Goal: Information Seeking & Learning: Learn about a topic

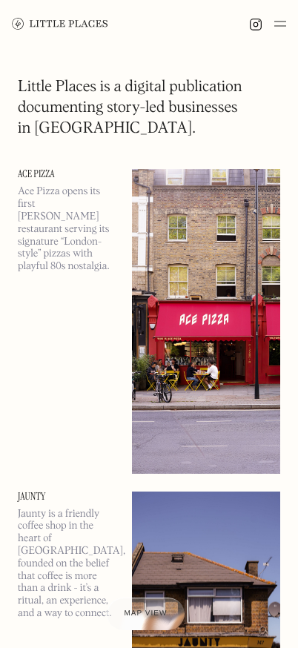
click at [187, 224] on img at bounding box center [206, 321] width 148 height 304
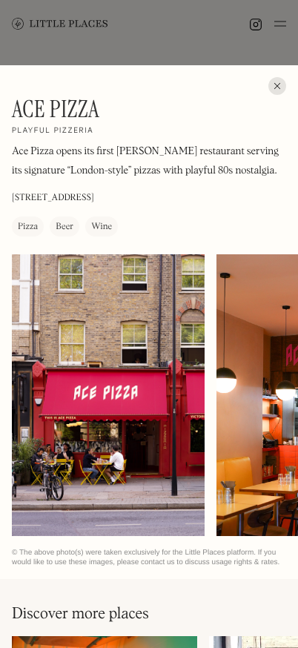
click at [276, 87] on div at bounding box center [277, 86] width 18 height 18
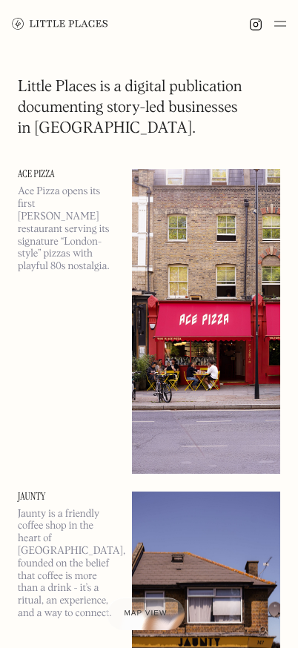
click at [87, 22] on img at bounding box center [60, 24] width 96 height 12
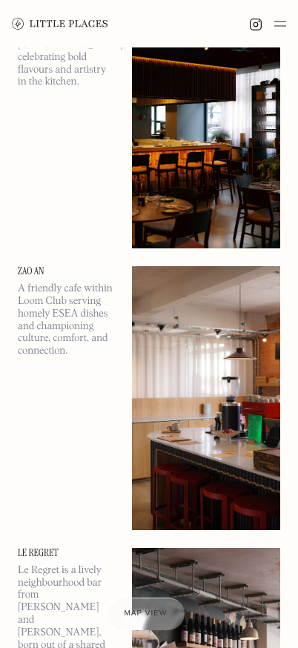
scroll to position [1081, 0]
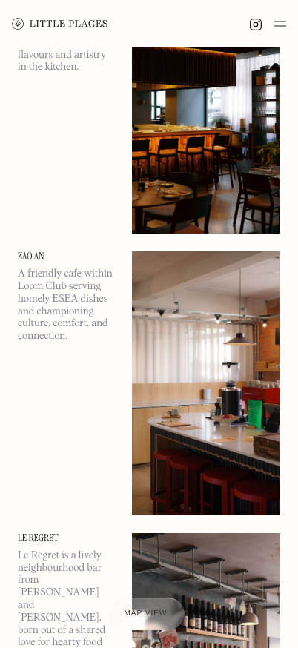
click at [160, 606] on div at bounding box center [146, 614] width 79 height 33
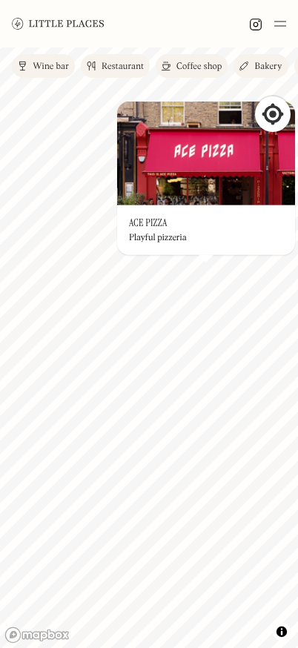
click at [203, 156] on img at bounding box center [206, 154] width 178 height 104
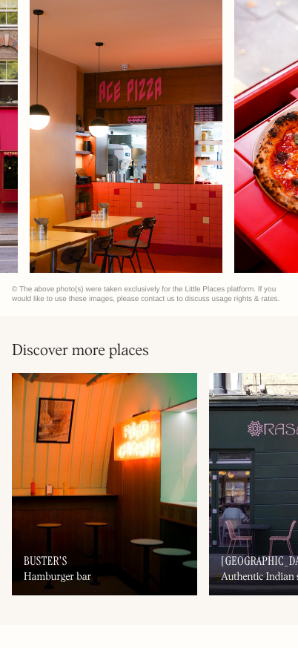
scroll to position [0, 316]
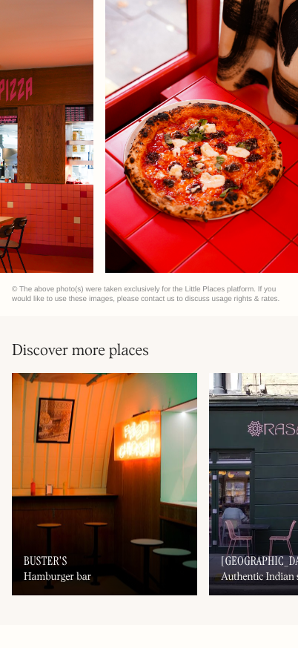
click at [155, 217] on div at bounding box center [201, 132] width 193 height 282
click at [147, 420] on img at bounding box center [104, 484] width 185 height 222
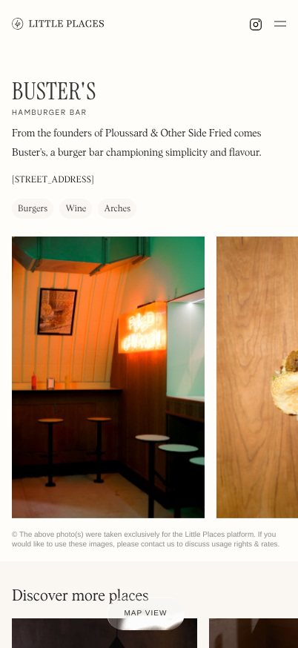
click at [279, 19] on img at bounding box center [280, 24] width 12 height 18
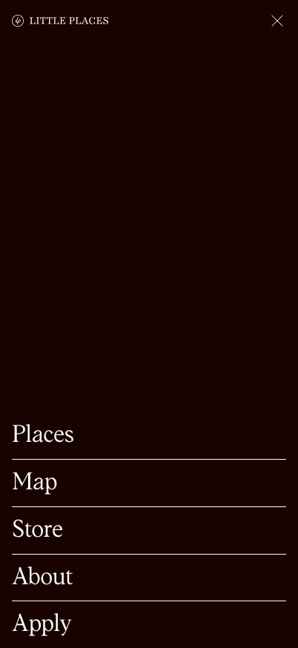
click at [36, 523] on link "Store" at bounding box center [149, 530] width 274 height 23
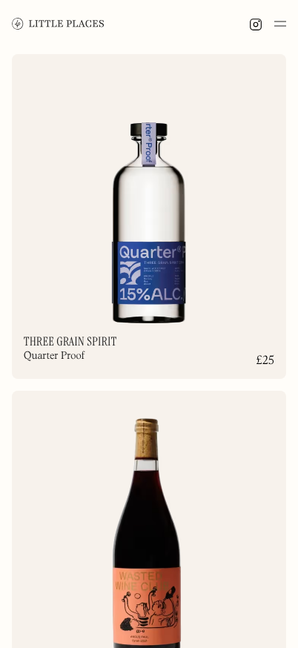
scroll to position [2571, 0]
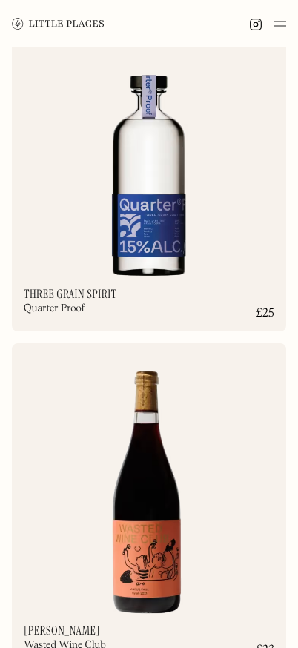
click at [69, 24] on img at bounding box center [58, 23] width 93 height 11
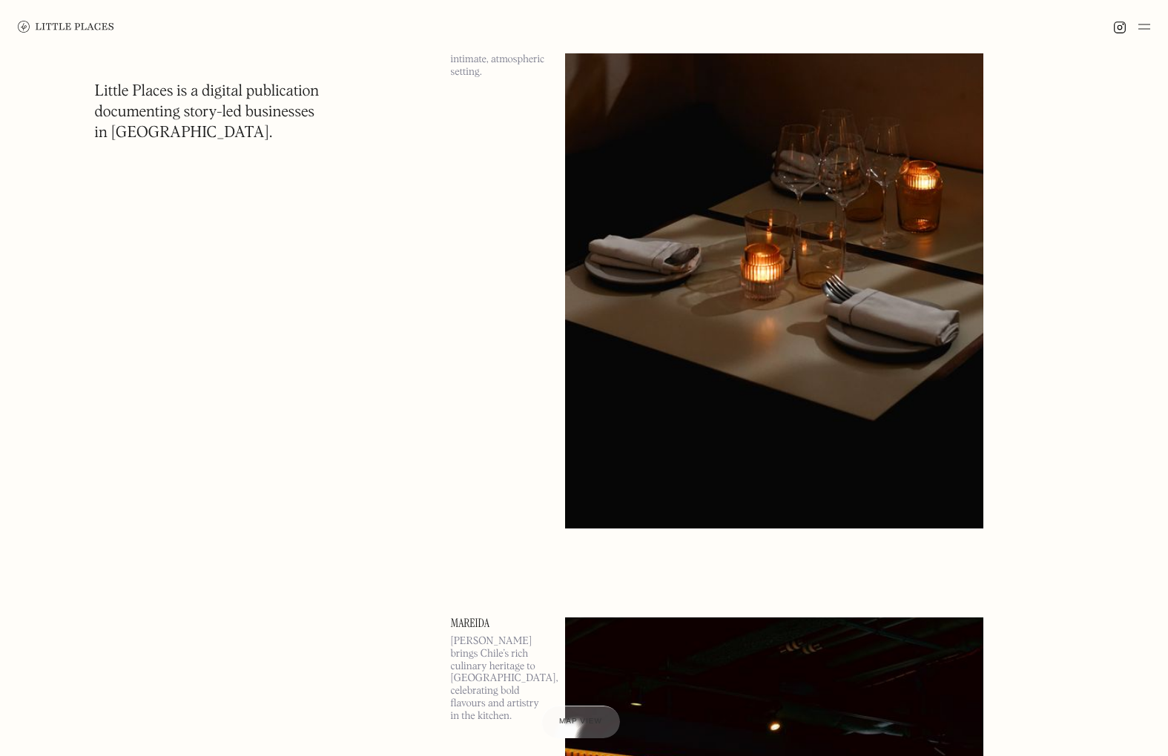
scroll to position [1516, 0]
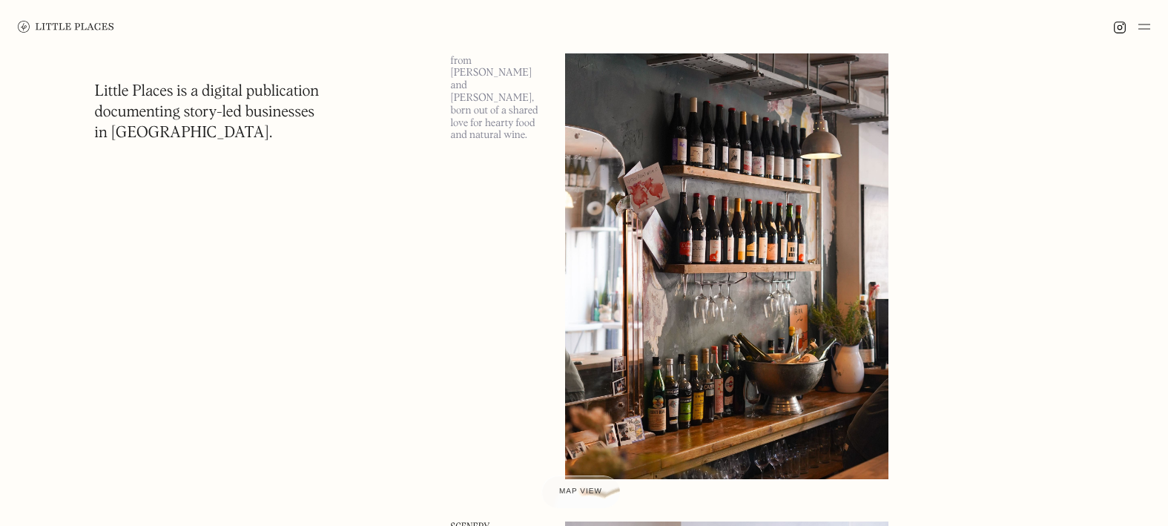
scroll to position [2588, 0]
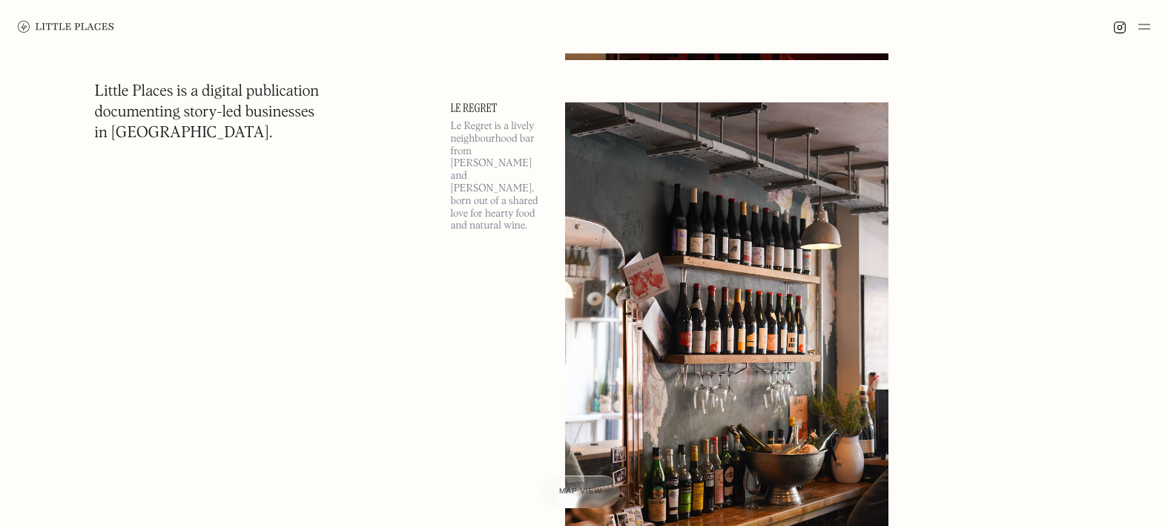
click at [741, 248] on img at bounding box center [726, 335] width 323 height 467
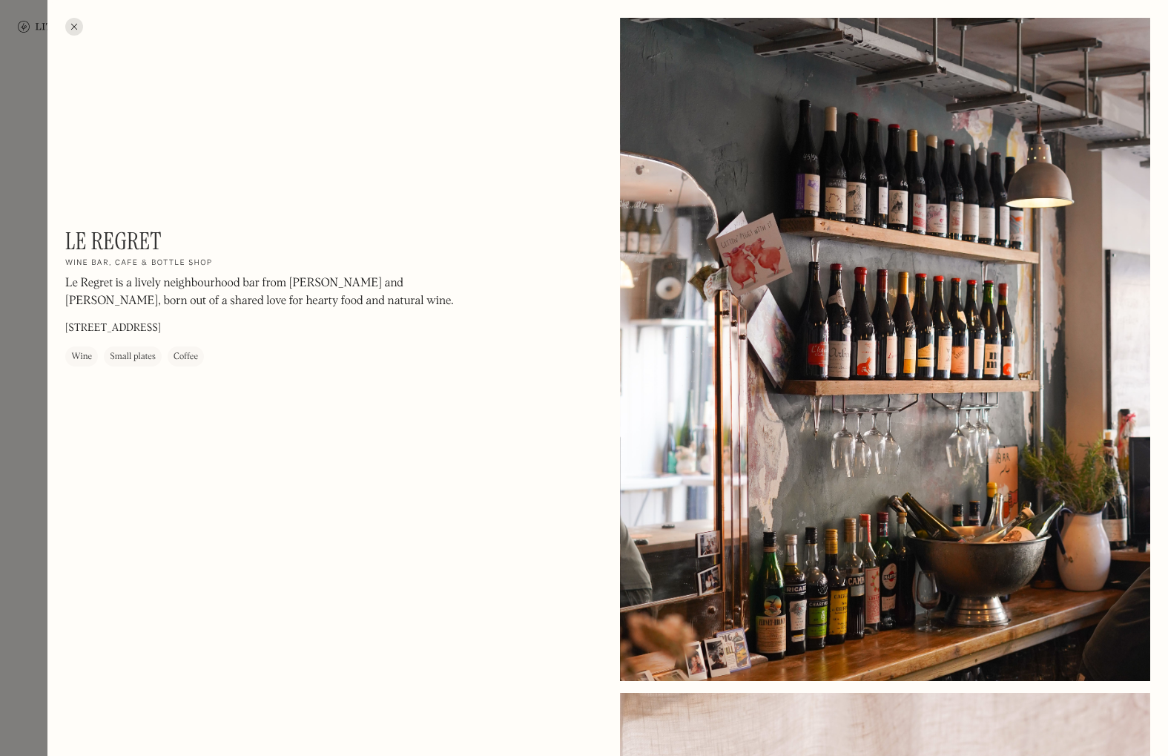
click at [74, 28] on div at bounding box center [74, 27] width 18 height 18
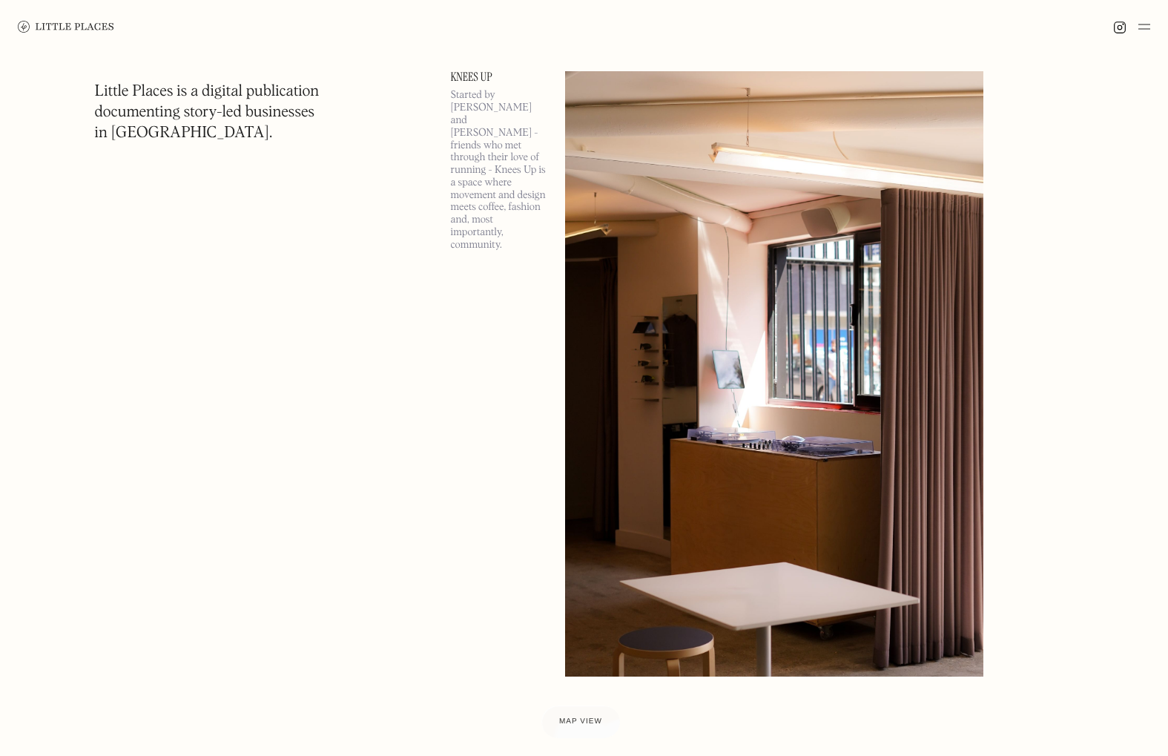
scroll to position [4920, 0]
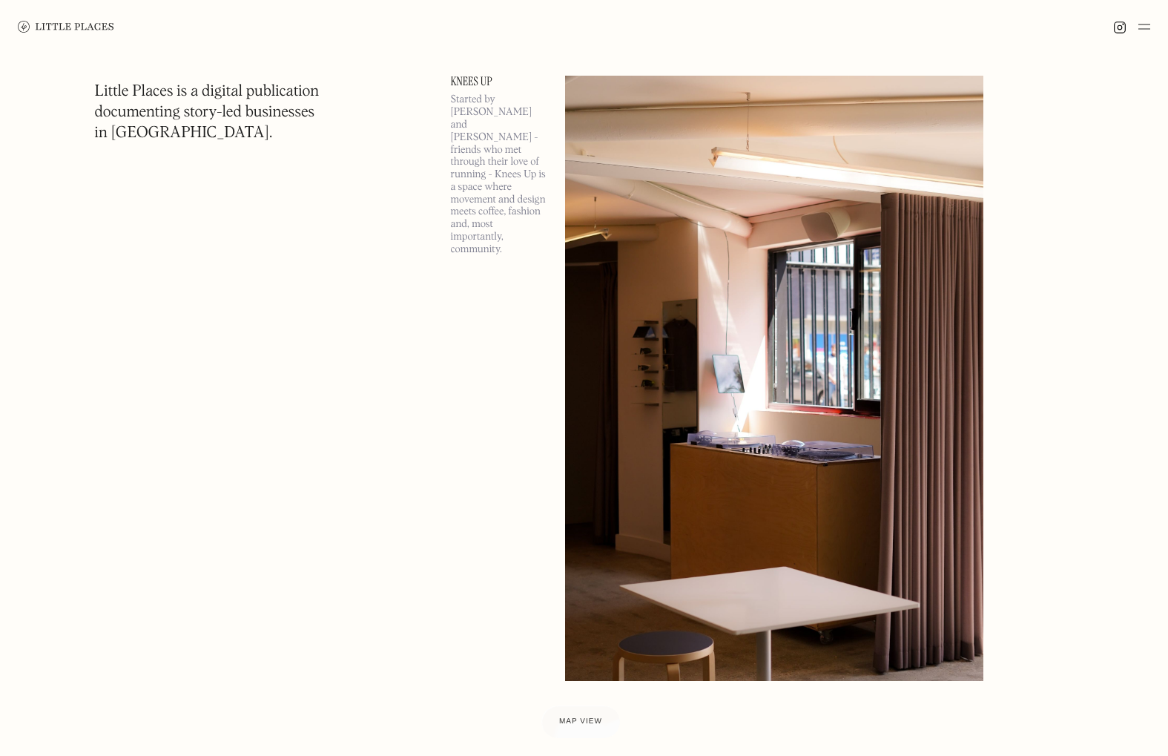
click at [656, 312] on img at bounding box center [774, 378] width 418 height 604
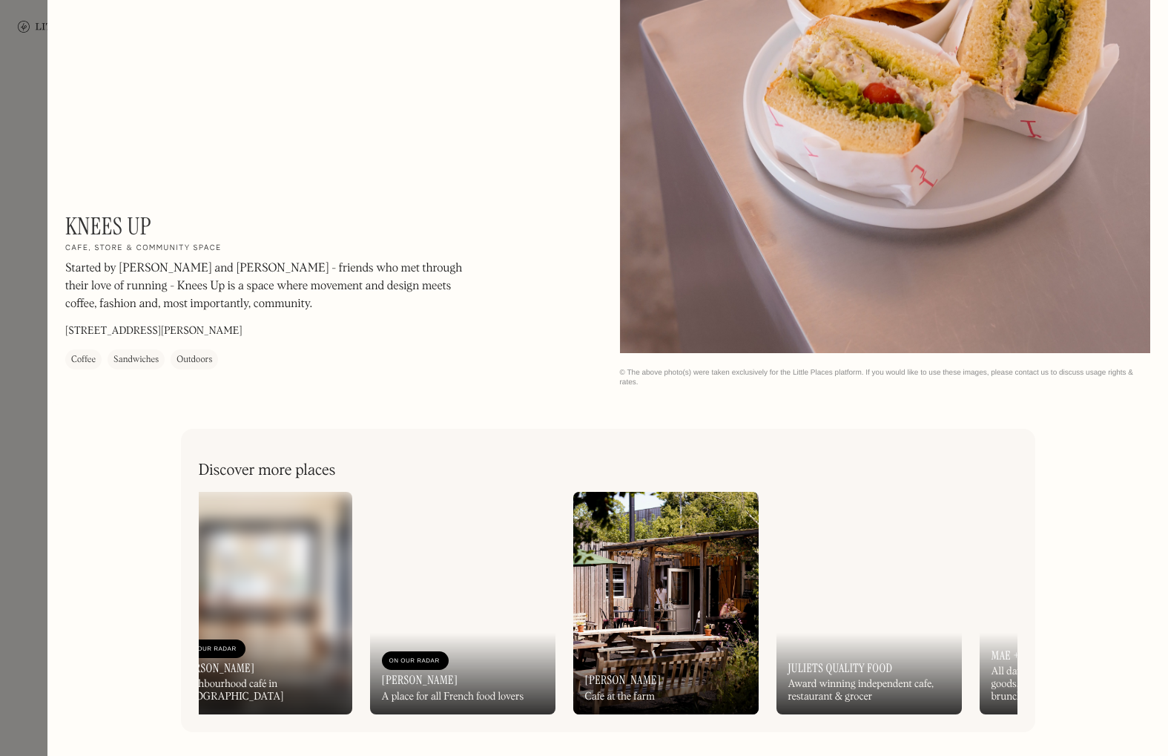
scroll to position [0, 660]
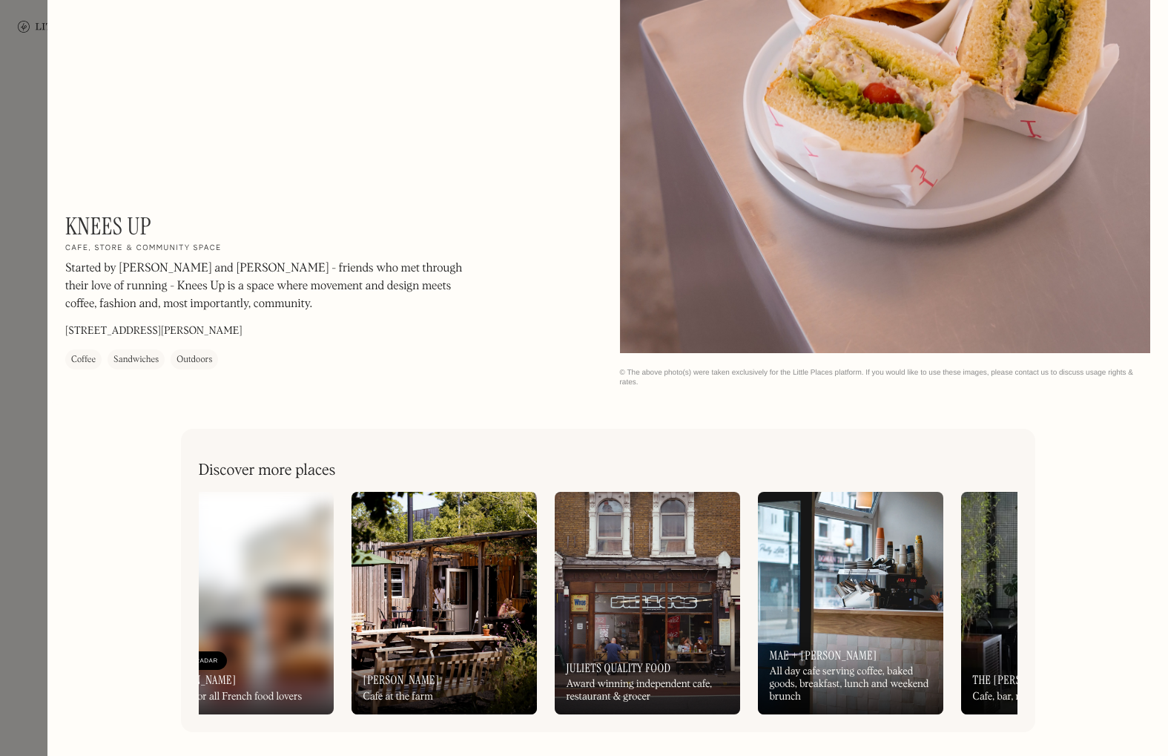
click at [628, 599] on img at bounding box center [647, 603] width 185 height 222
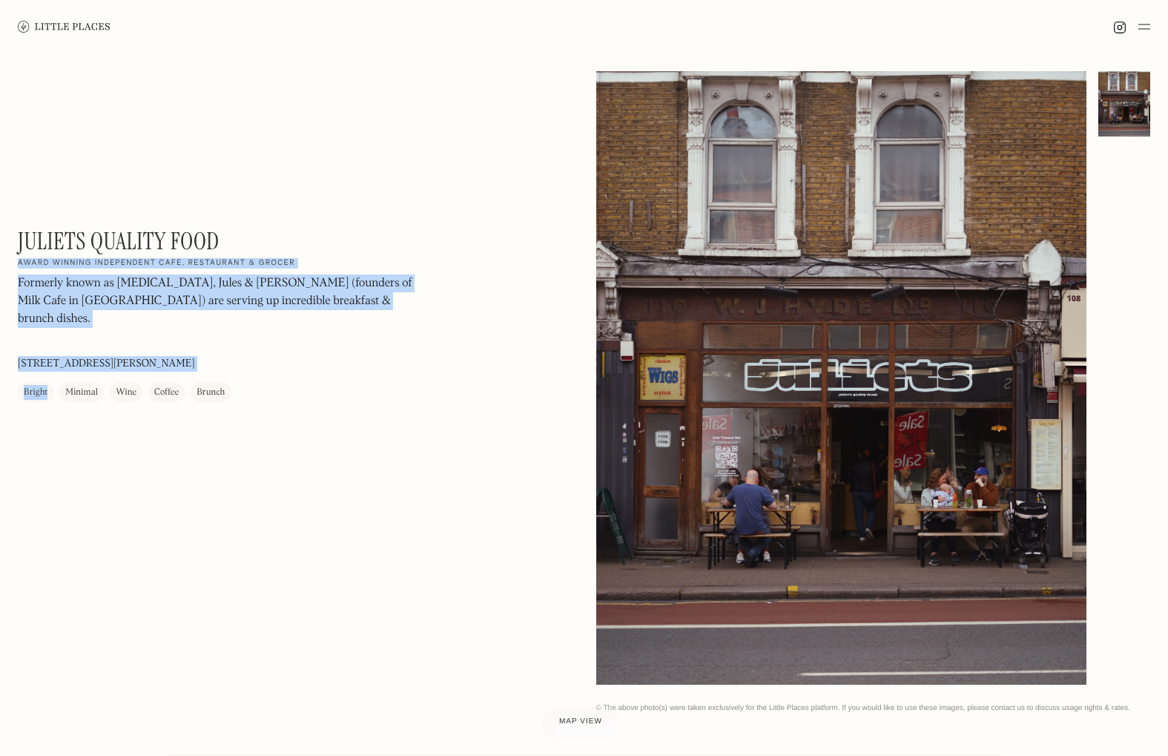
drag, startPoint x: 60, startPoint y: 232, endPoint x: 245, endPoint y: 237, distance: 185.4
click at [245, 238] on div "Juliets Quality Food On Our Radar Award winning independent cafe, restaurant & …" at bounding box center [584, 391] width 1168 height 677
click at [245, 237] on div "Juliets Quality Food On Our Radar Award winning independent cafe, restaurant & …" at bounding box center [218, 314] width 400 height 175
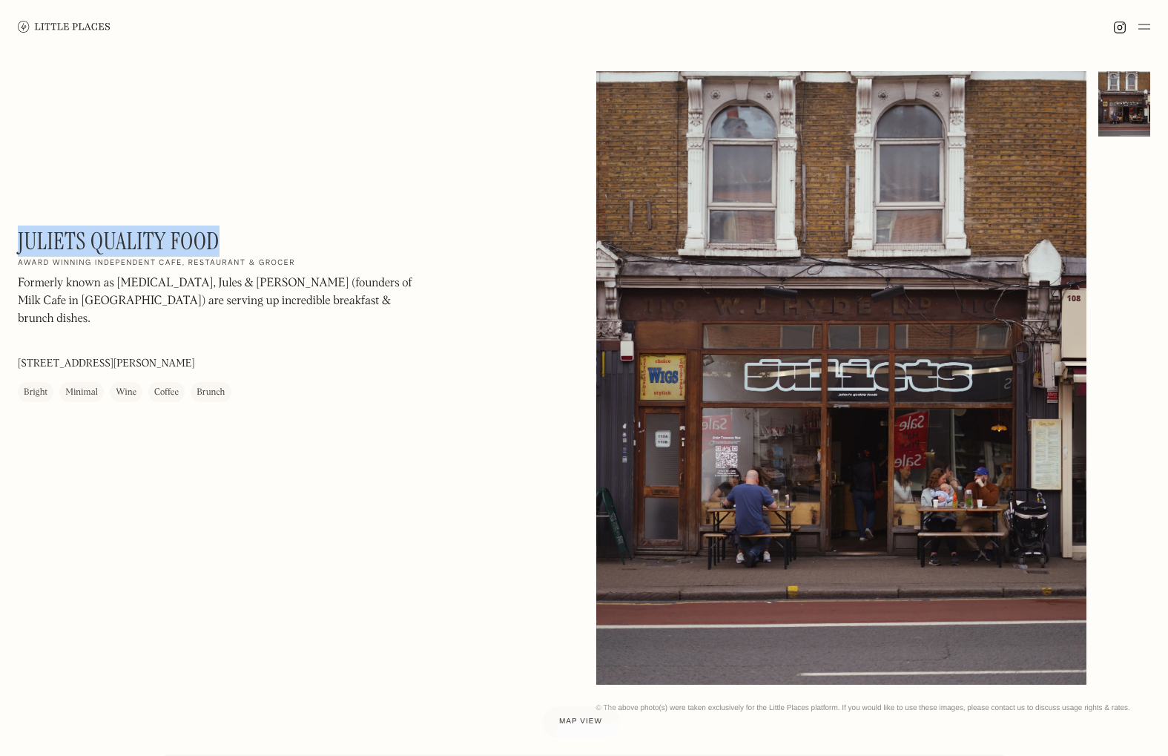
drag, startPoint x: 199, startPoint y: 237, endPoint x: 18, endPoint y: 244, distance: 181.8
click at [18, 244] on div "Juliets Quality Food On Our Radar Award winning independent cafe, restaurant & …" at bounding box center [218, 314] width 400 height 175
copy h1 "Juliets Quality Food"
